Goal: Information Seeking & Learning: Learn about a topic

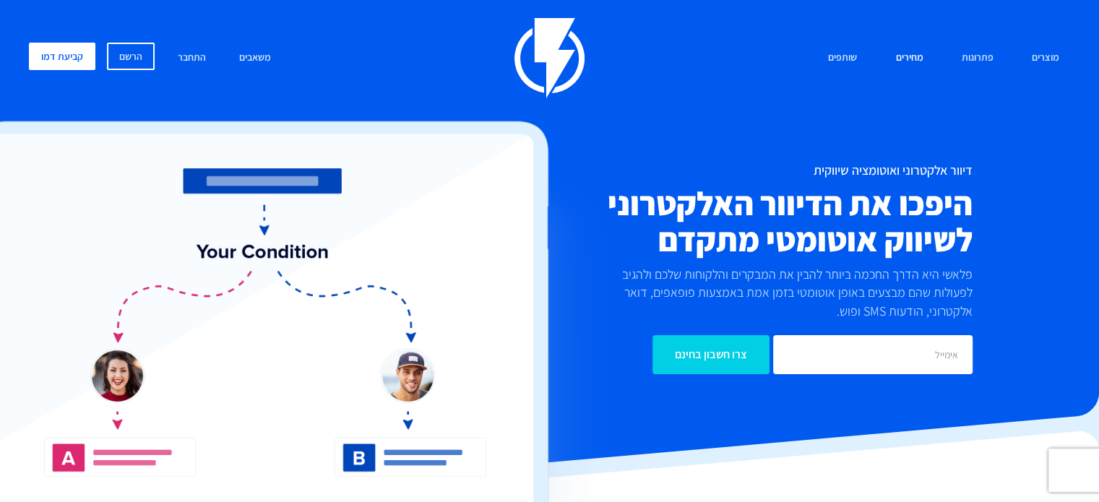
click at [914, 60] on link "מחירים" at bounding box center [909, 58] width 49 height 31
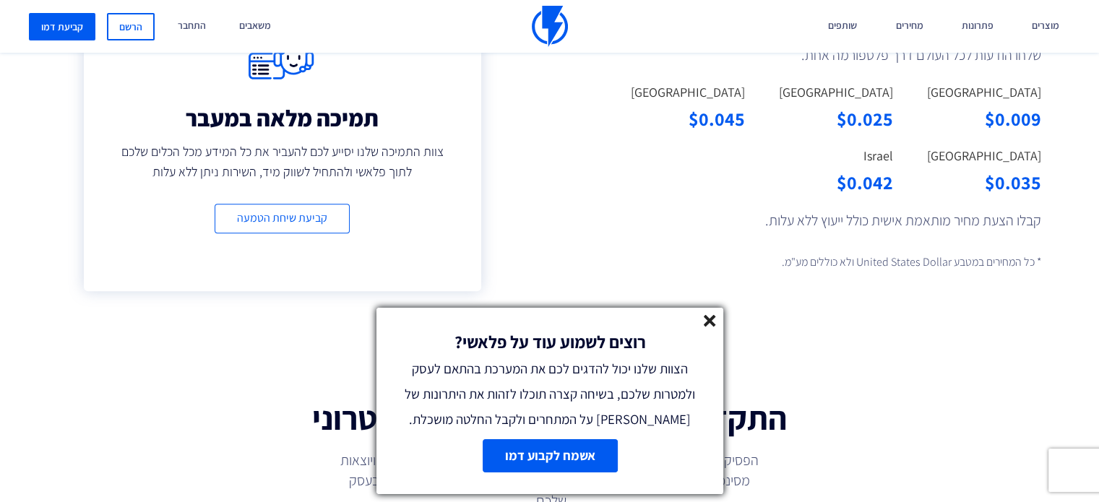
scroll to position [1301, 0]
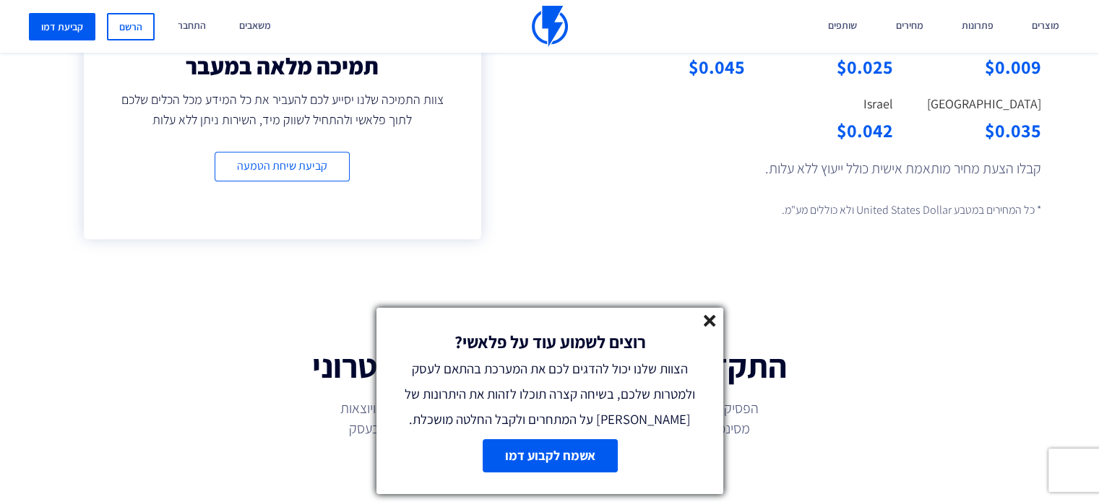
click at [711, 322] on line at bounding box center [710, 321] width 10 height 10
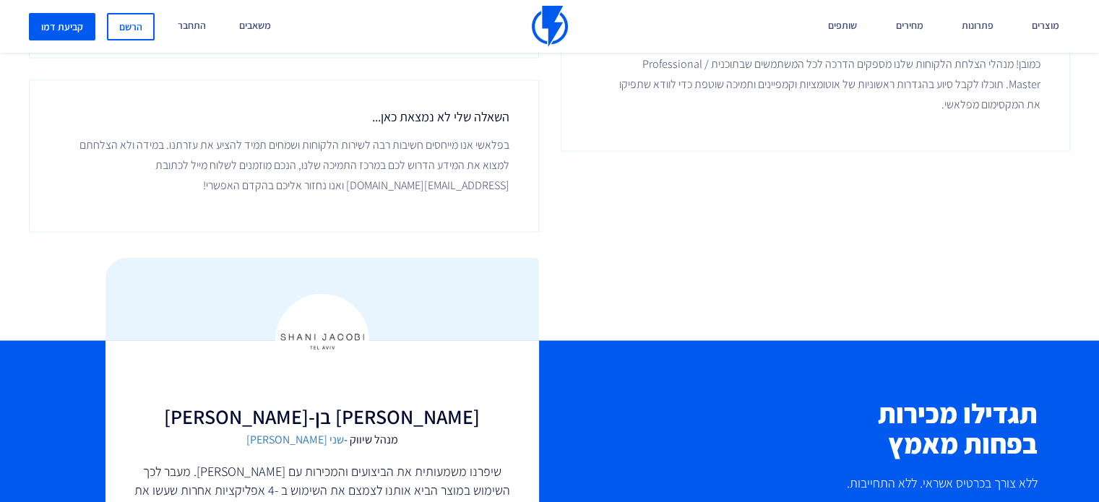
scroll to position [3036, 0]
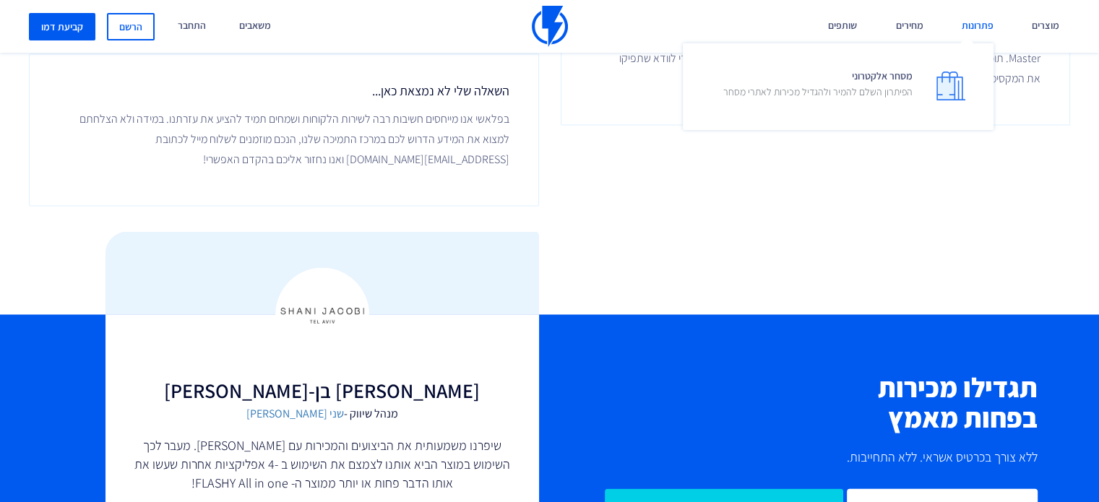
click at [980, 22] on link "פתרונות" at bounding box center [977, 26] width 53 height 53
